Goal: Navigation & Orientation: Find specific page/section

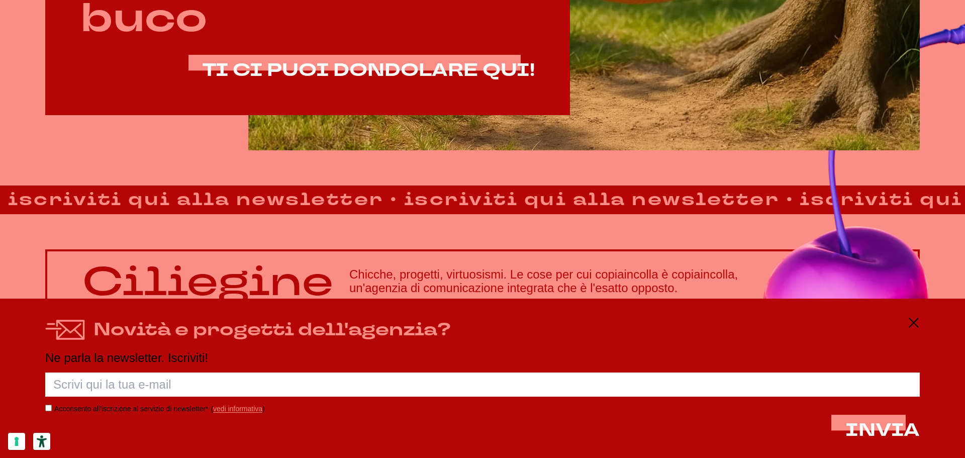
scroll to position [864, 0]
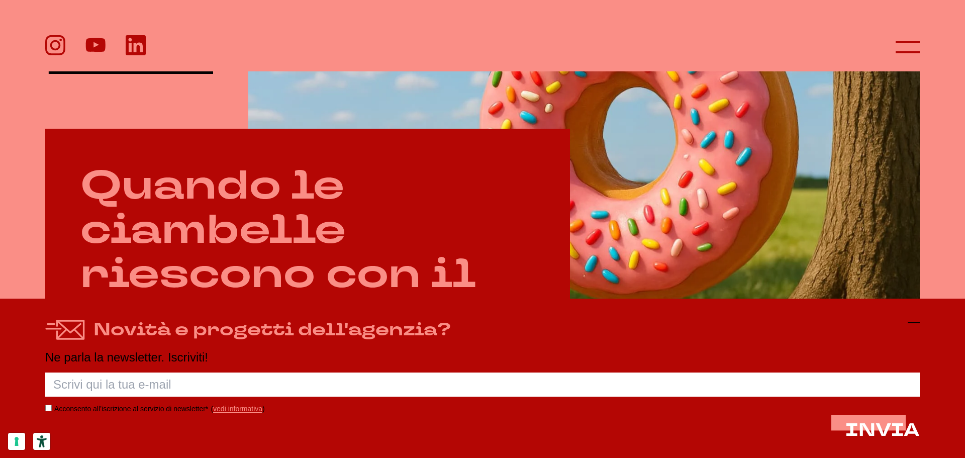
click at [917, 321] on icon at bounding box center [914, 323] width 12 height 12
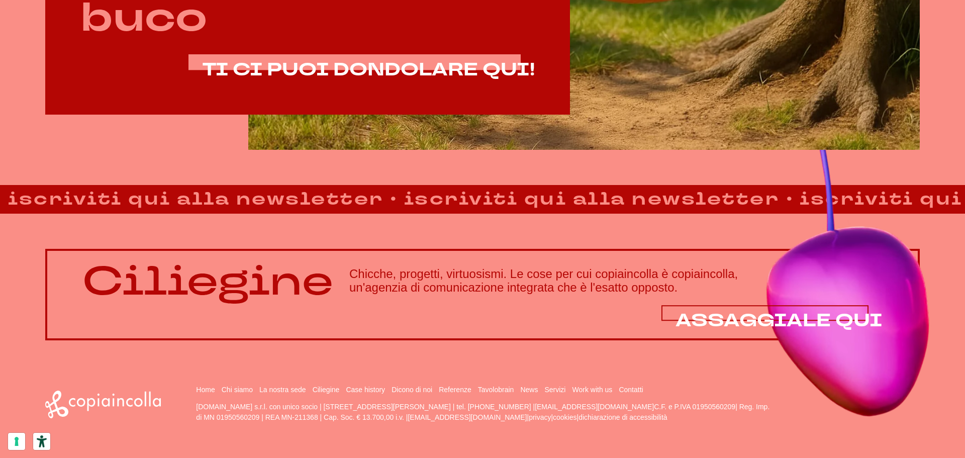
click at [785, 320] on span "ASSAGGIALE QUI" at bounding box center [779, 321] width 207 height 24
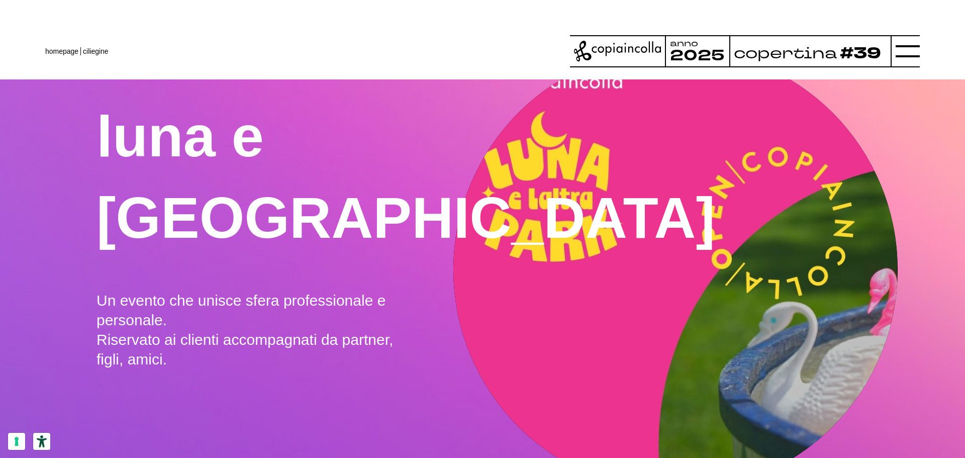
scroll to position [1207, 0]
click at [90, 54] on span "ciliegine" at bounding box center [96, 51] width 26 height 8
click at [64, 49] on link "homepage" at bounding box center [61, 51] width 33 height 8
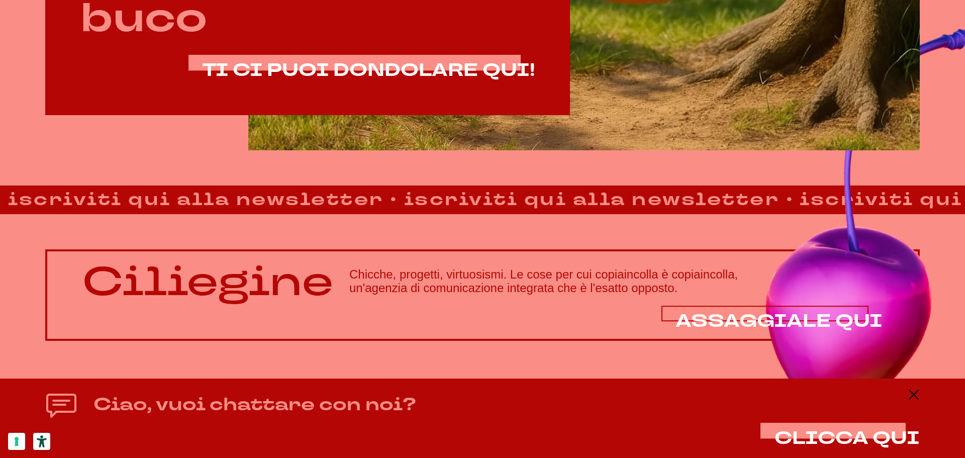
scroll to position [864, 0]
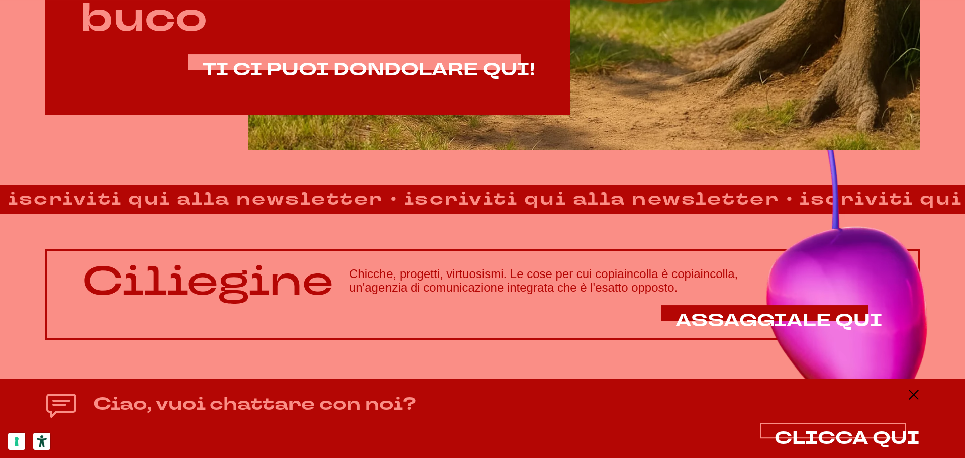
click at [849, 438] on span "CLICCA QUI" at bounding box center [847, 438] width 145 height 24
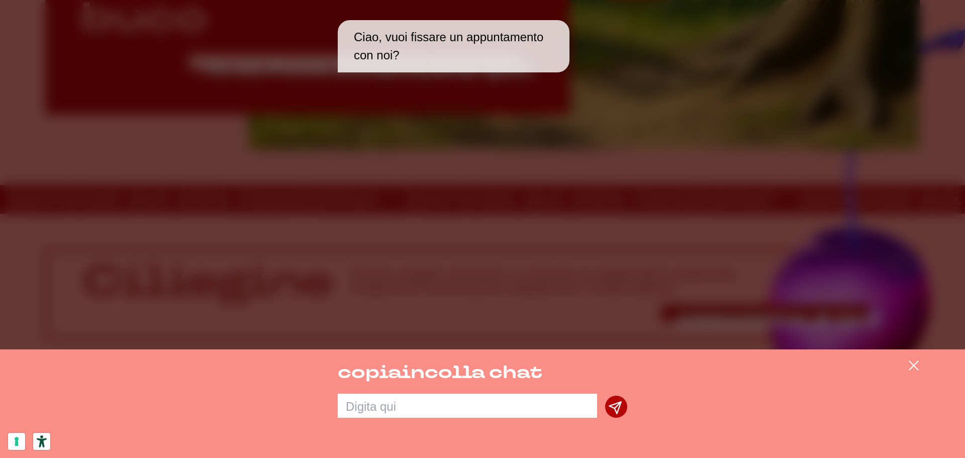
click at [757, 129] on div "Ciao, vuoi fissare un appuntamento con noi?" at bounding box center [482, 174] width 965 height 349
